Goal: Transaction & Acquisition: Download file/media

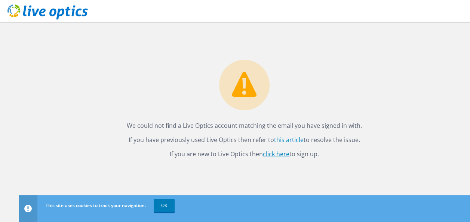
click at [278, 153] on link "click here" at bounding box center [276, 154] width 27 height 8
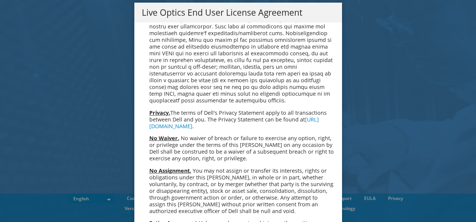
scroll to position [2827, 0]
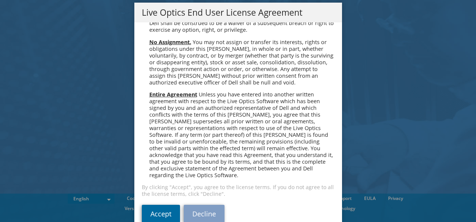
click at [149, 205] on link "Accept" at bounding box center [161, 214] width 38 height 18
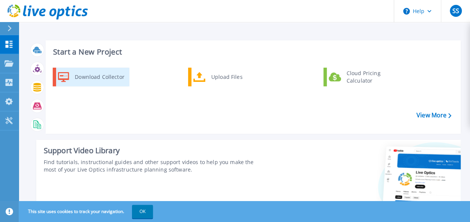
click at [78, 77] on div "Download Collector" at bounding box center [99, 77] width 56 height 15
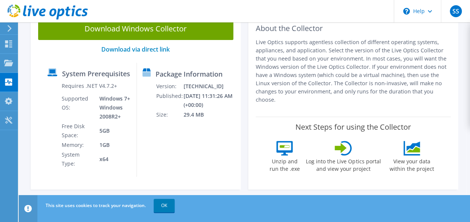
scroll to position [63, 0]
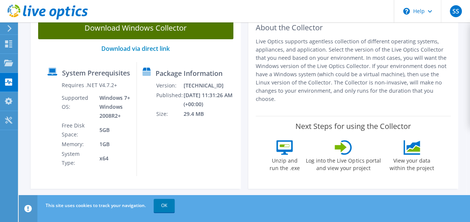
click at [141, 28] on link "Download Windows Collector" at bounding box center [135, 28] width 195 height 22
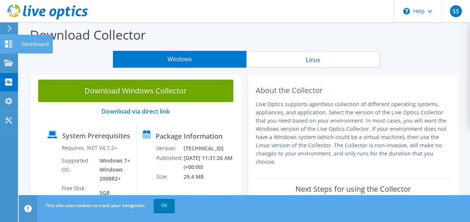
click at [7, 43] on use at bounding box center [8, 43] width 7 height 7
